Goal: Transaction & Acquisition: Purchase product/service

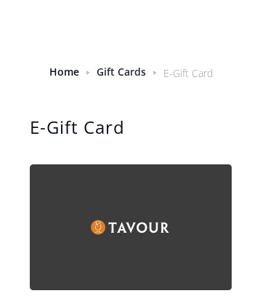
click at [121, 71] on link "Gift Cards" at bounding box center [121, 72] width 49 height 14
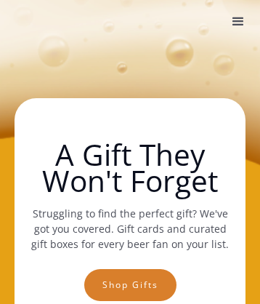
scroll to position [3880, 0]
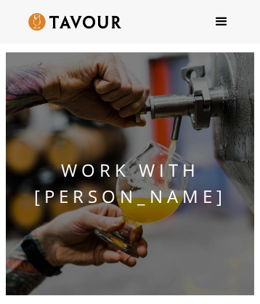
scroll to position [2955, 0]
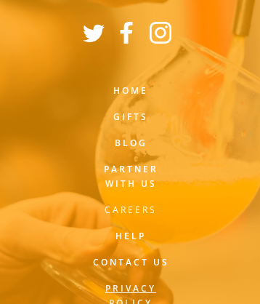
click at [130, 289] on link "Privacy Policy" at bounding box center [131, 295] width 78 height 29
